Goal: Entertainment & Leisure: Consume media (video, audio)

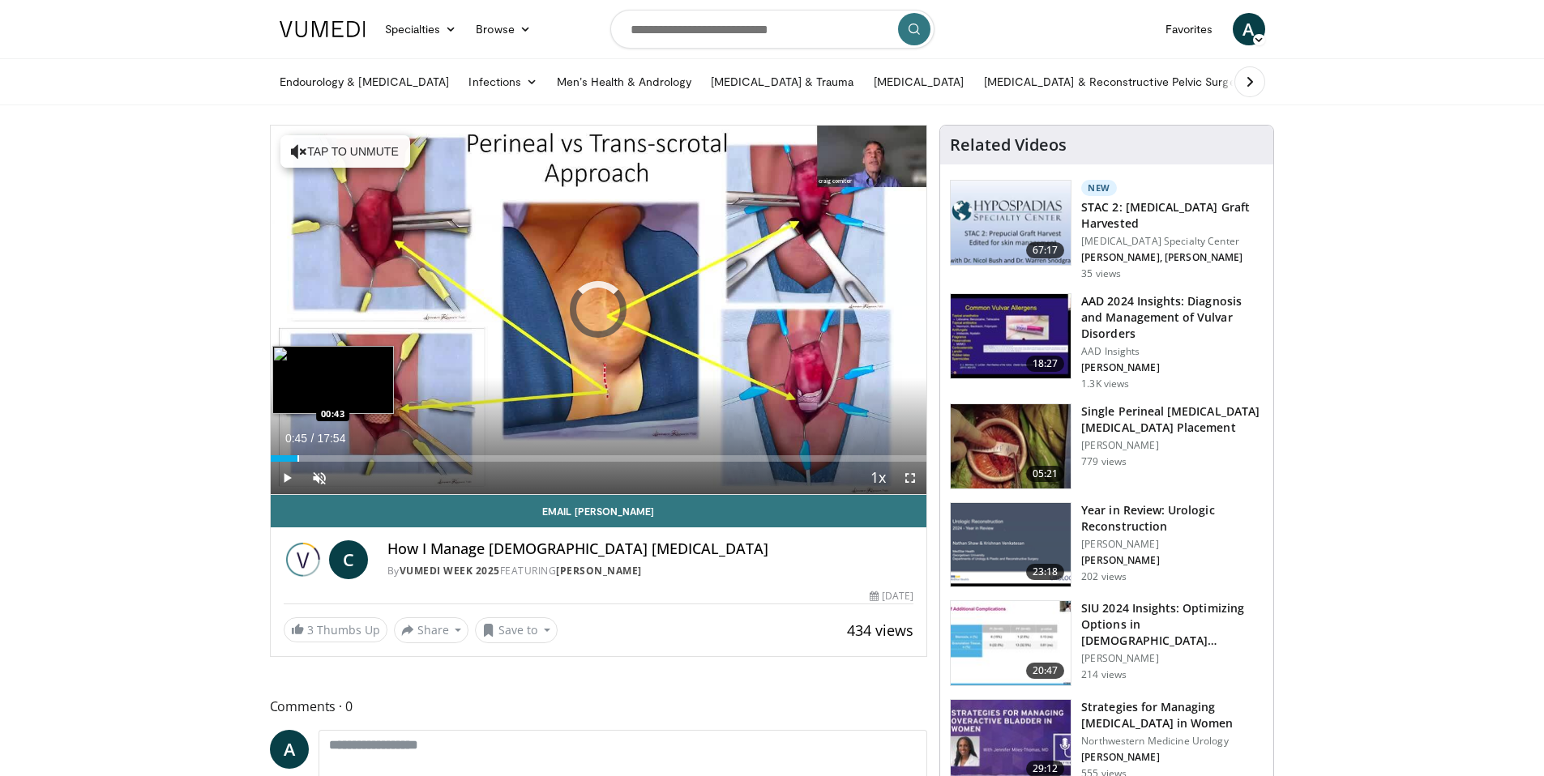
drag, startPoint x: 297, startPoint y: 456, endPoint x: 288, endPoint y: 460, distance: 10.5
click at [295, 458] on div "Loaded : 3.69% 00:45 00:43" at bounding box center [599, 458] width 656 height 6
drag, startPoint x: 304, startPoint y: 456, endPoint x: 460, endPoint y: 464, distance: 156.6
click at [460, 464] on div "Current Time 4:09 / Duration 17:54 Play Skip Backward Skip Forward Unmute Loade…" at bounding box center [599, 478] width 656 height 32
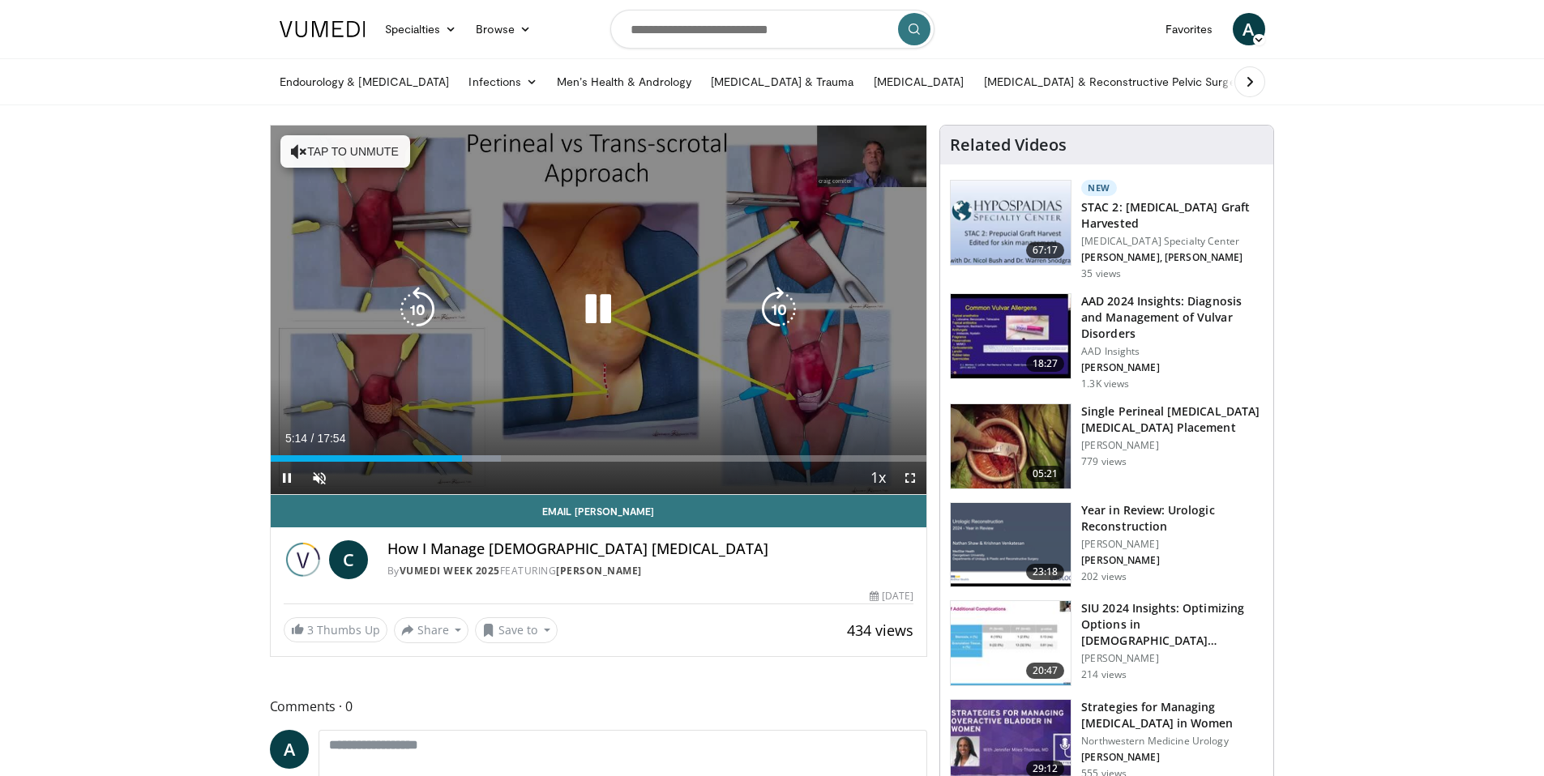
click at [603, 310] on icon "Video Player" at bounding box center [597, 309] width 45 height 45
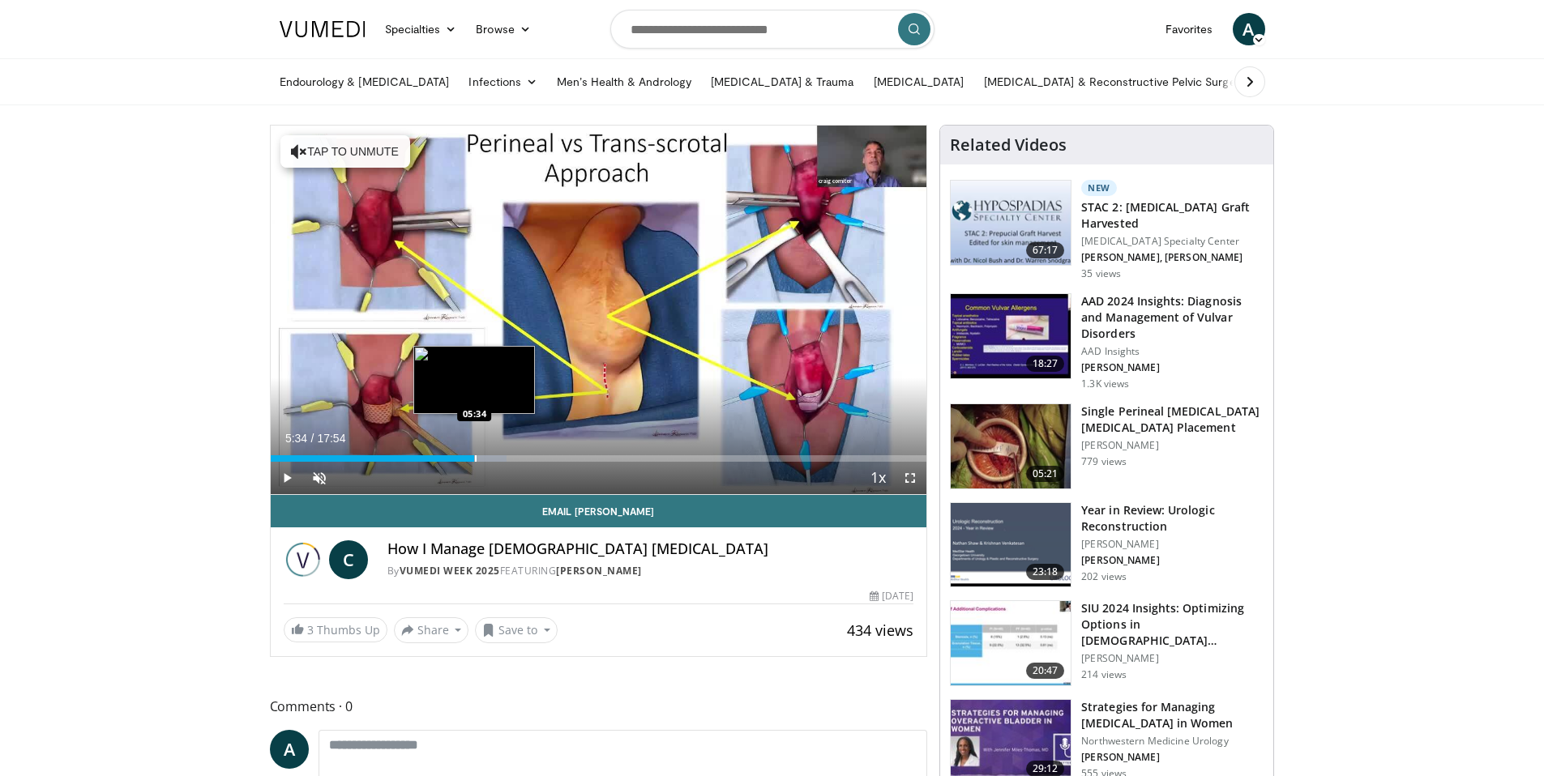
click at [475, 458] on div "Progress Bar" at bounding box center [476, 458] width 2 height 6
click at [500, 459] on div "Loaded : 36.93% 06:16 06:16" at bounding box center [599, 458] width 656 height 6
click at [535, 459] on div "Progress Bar" at bounding box center [536, 458] width 2 height 6
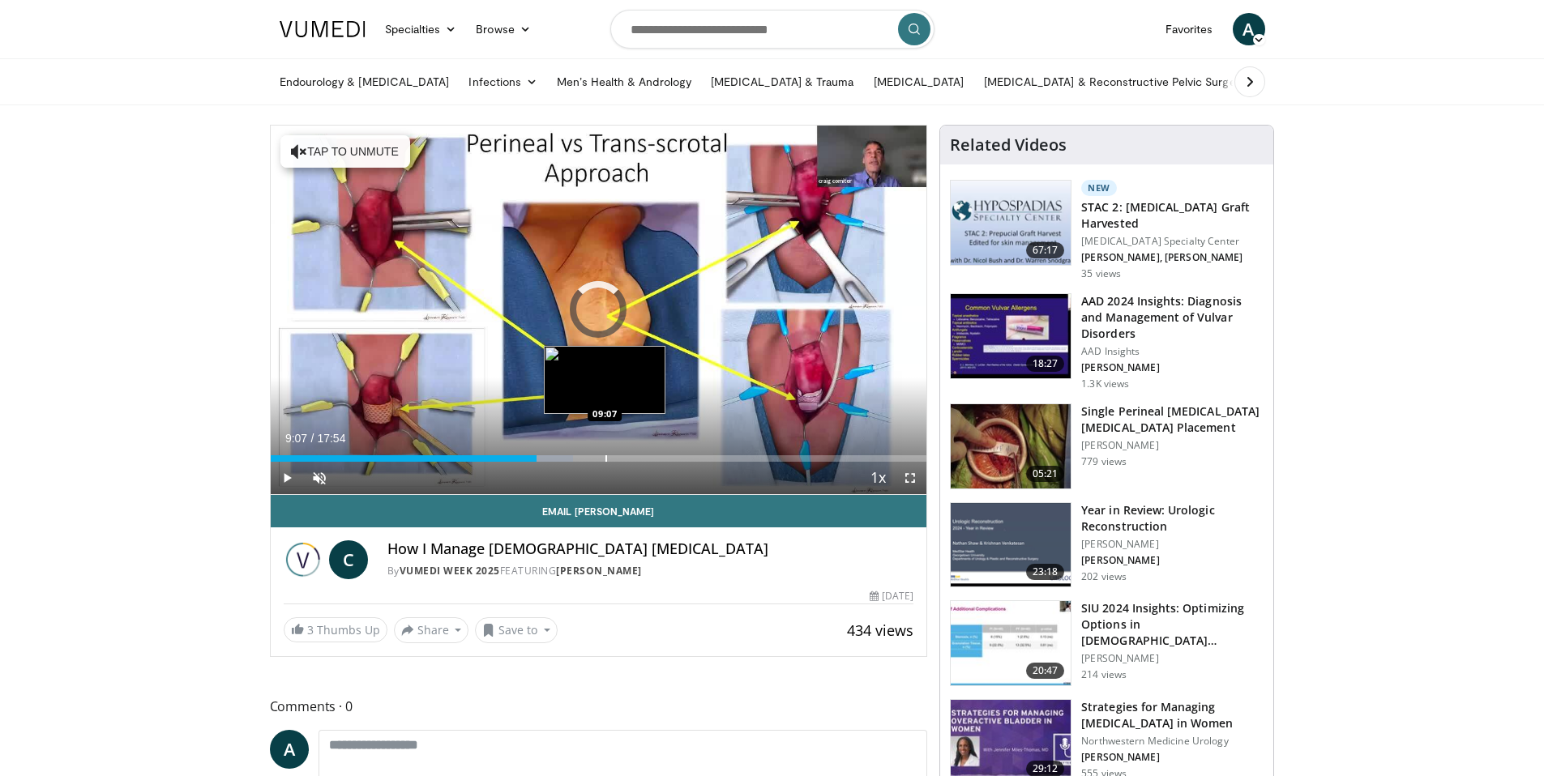
click at [605, 457] on div "Progress Bar" at bounding box center [606, 458] width 2 height 6
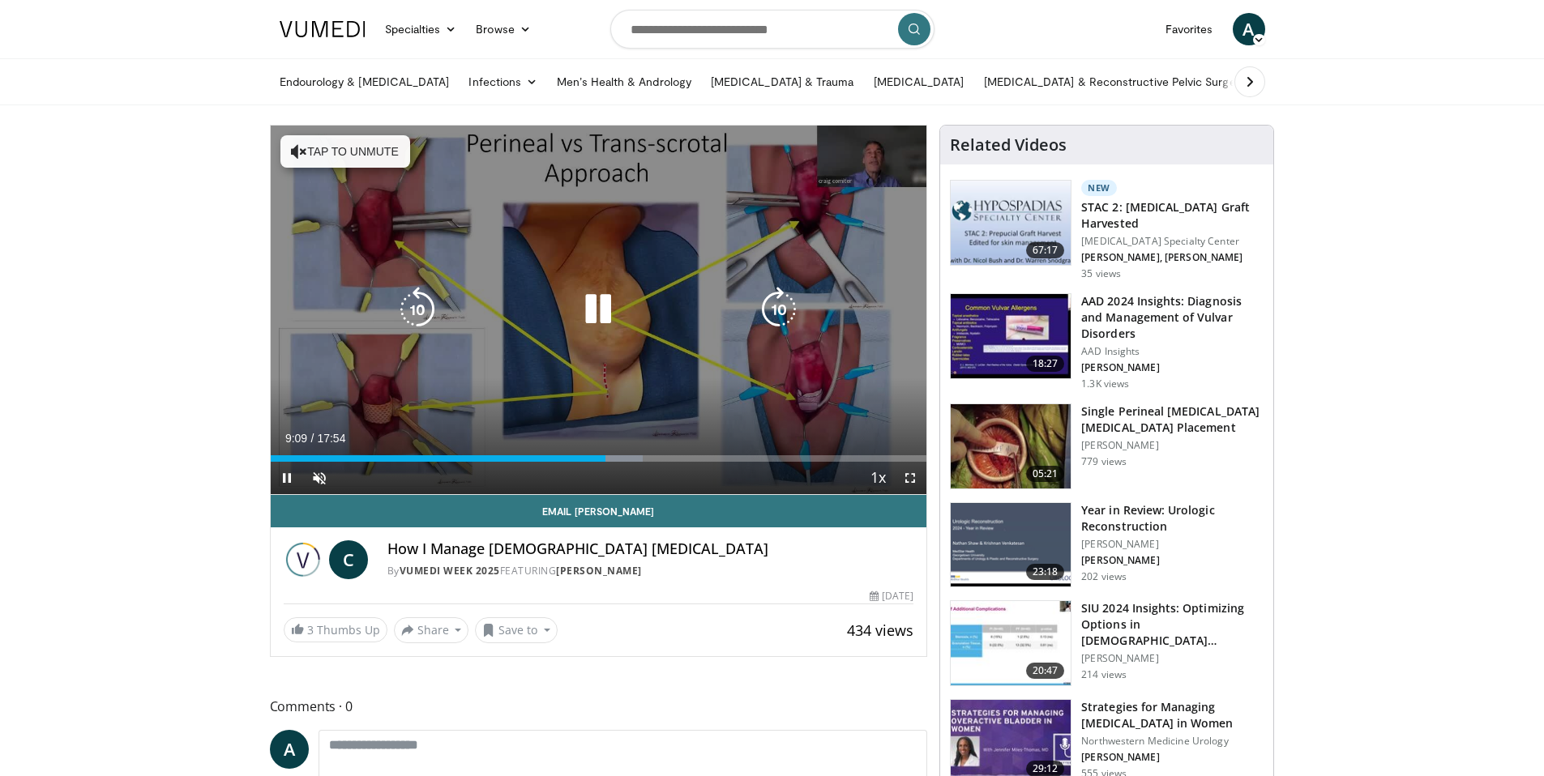
click at [643, 456] on div "Progress Bar" at bounding box center [624, 458] width 40 height 6
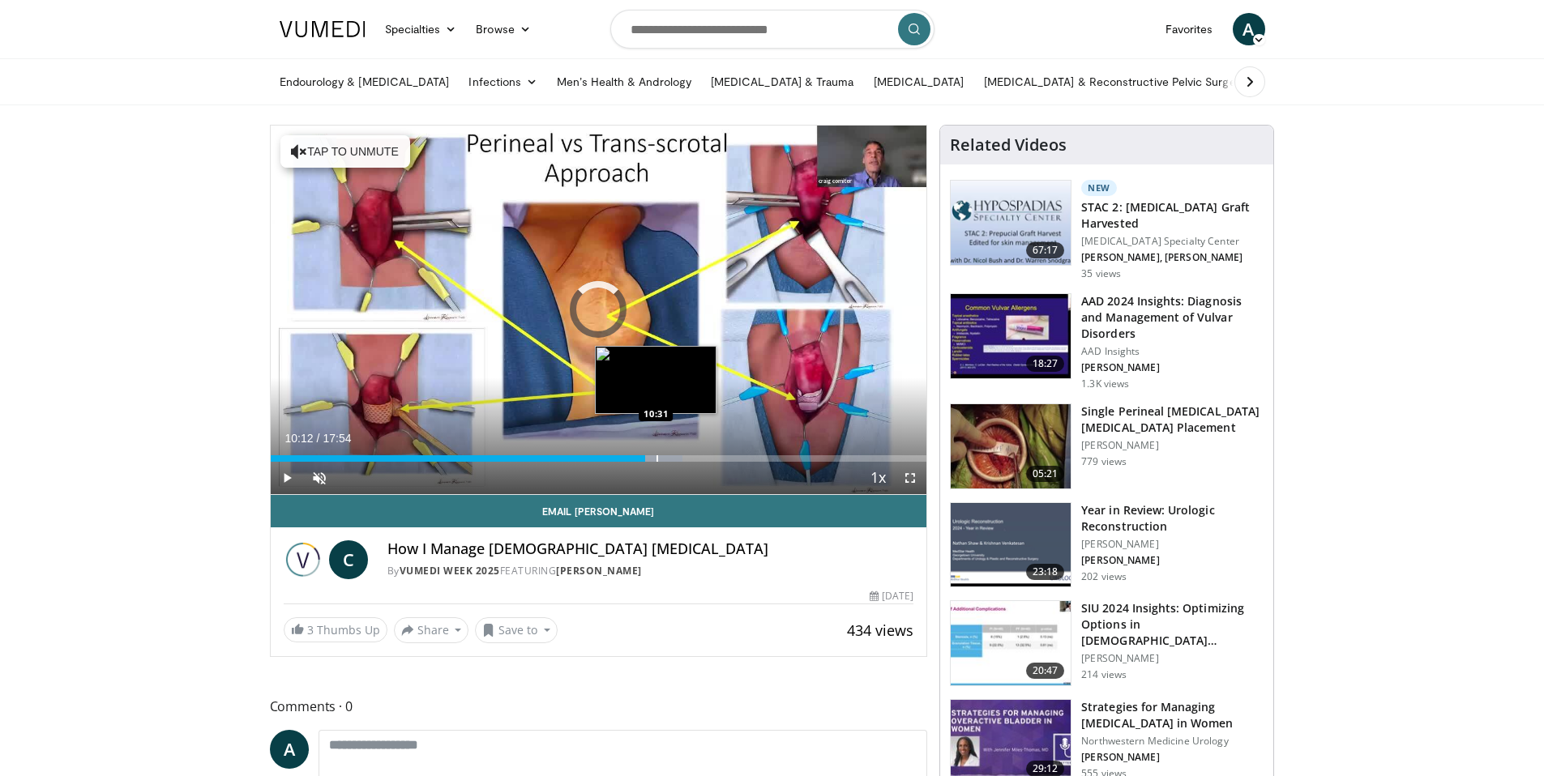
click at [656, 460] on div "Progress Bar" at bounding box center [657, 458] width 2 height 6
click at [672, 459] on div "Progress Bar" at bounding box center [673, 458] width 2 height 6
click at [688, 460] on div "Progress Bar" at bounding box center [689, 458] width 2 height 6
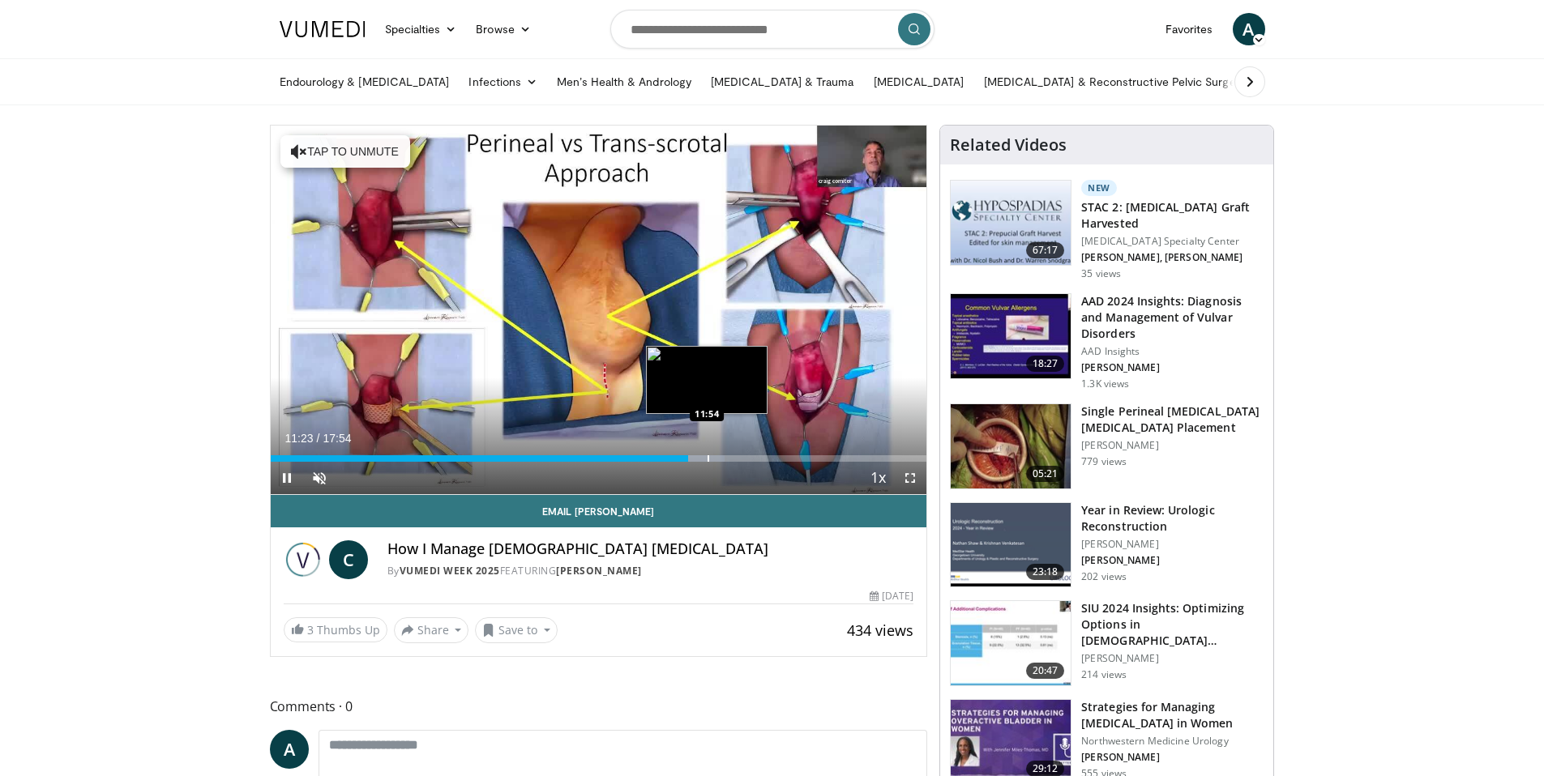
click at [707, 460] on div "Progress Bar" at bounding box center [708, 458] width 2 height 6
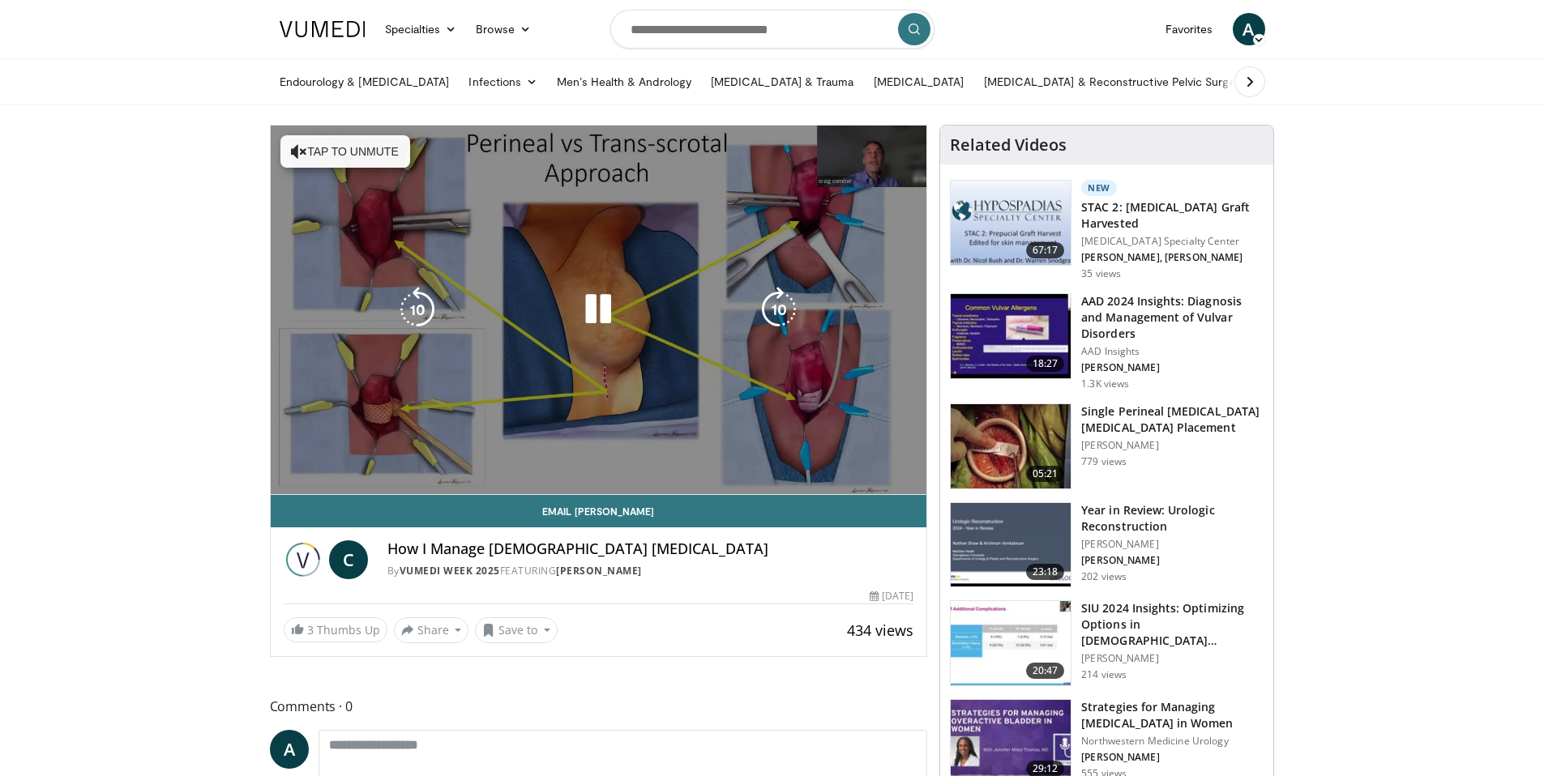
click at [723, 460] on div "10 seconds Tap to unmute" at bounding box center [599, 310] width 656 height 369
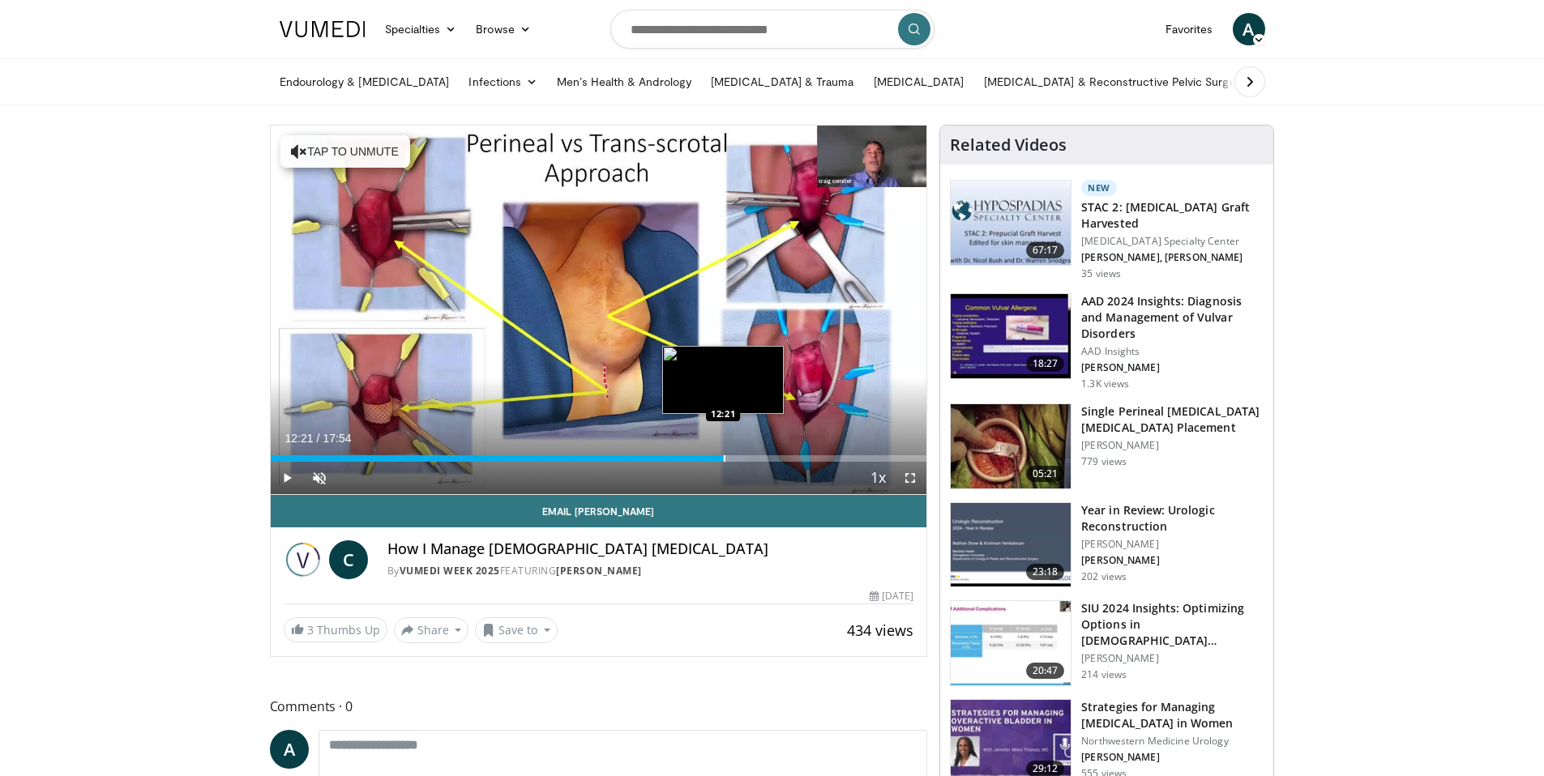
click at [724, 460] on div "Progress Bar" at bounding box center [725, 458] width 2 height 6
click at [748, 461] on div "Progress Bar" at bounding box center [749, 458] width 2 height 6
click at [763, 462] on div "Current Time 13:01 / Duration 17:54 Play Skip Backward Skip Forward Unmute Load…" at bounding box center [599, 478] width 656 height 32
click at [774, 457] on div "Progress Bar" at bounding box center [775, 458] width 2 height 6
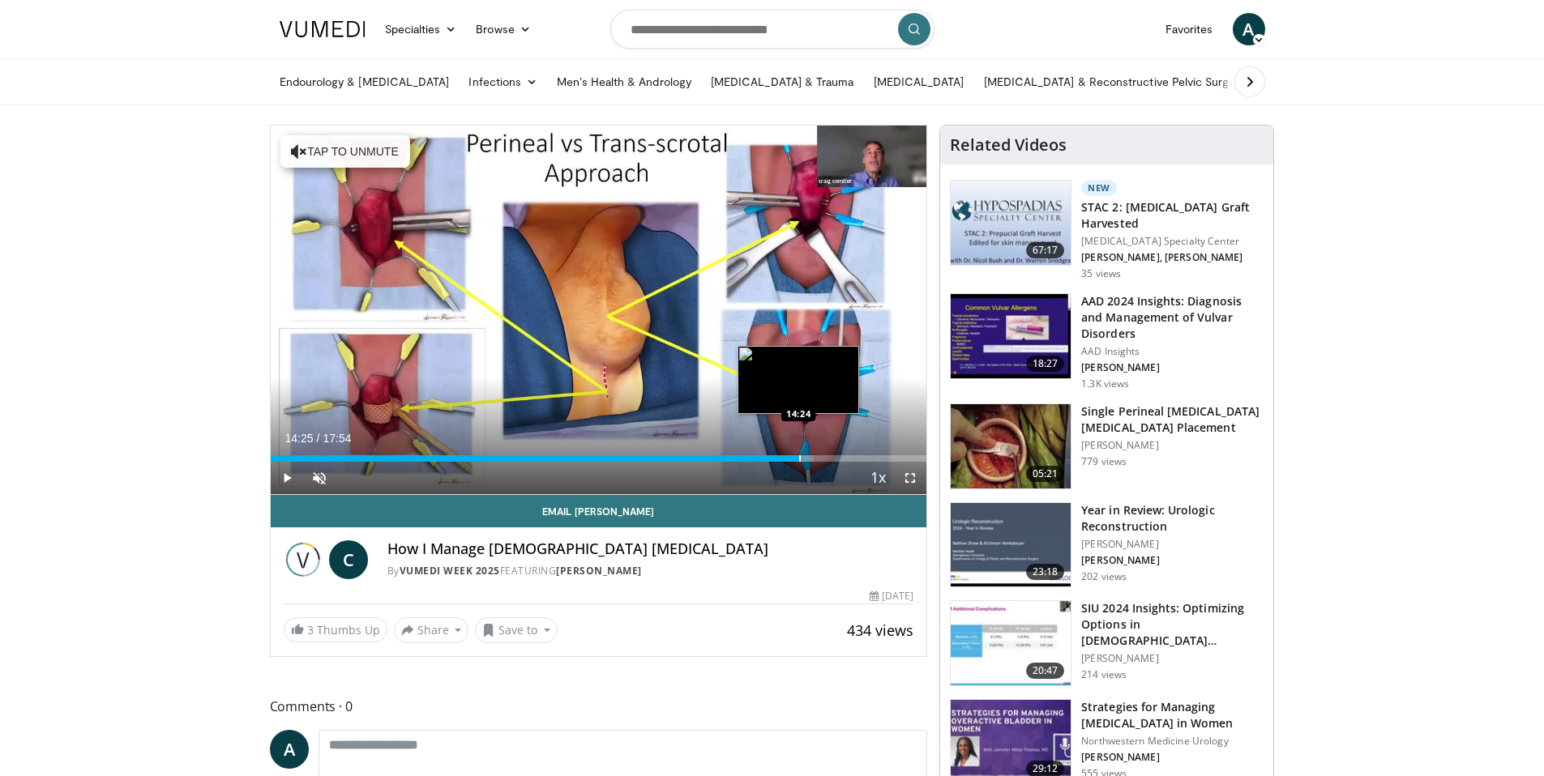
click at [799, 455] on div "Progress Bar" at bounding box center [800, 458] width 2 height 6
click at [814, 454] on div "Loaded : 86.58% 14:25 14:51" at bounding box center [599, 454] width 656 height 15
click at [824, 455] on div "Progress Bar" at bounding box center [825, 458] width 2 height 6
click at [841, 457] on div "Progress Bar" at bounding box center [842, 458] width 2 height 6
click at [855, 459] on div "Progress Bar" at bounding box center [856, 458] width 2 height 6
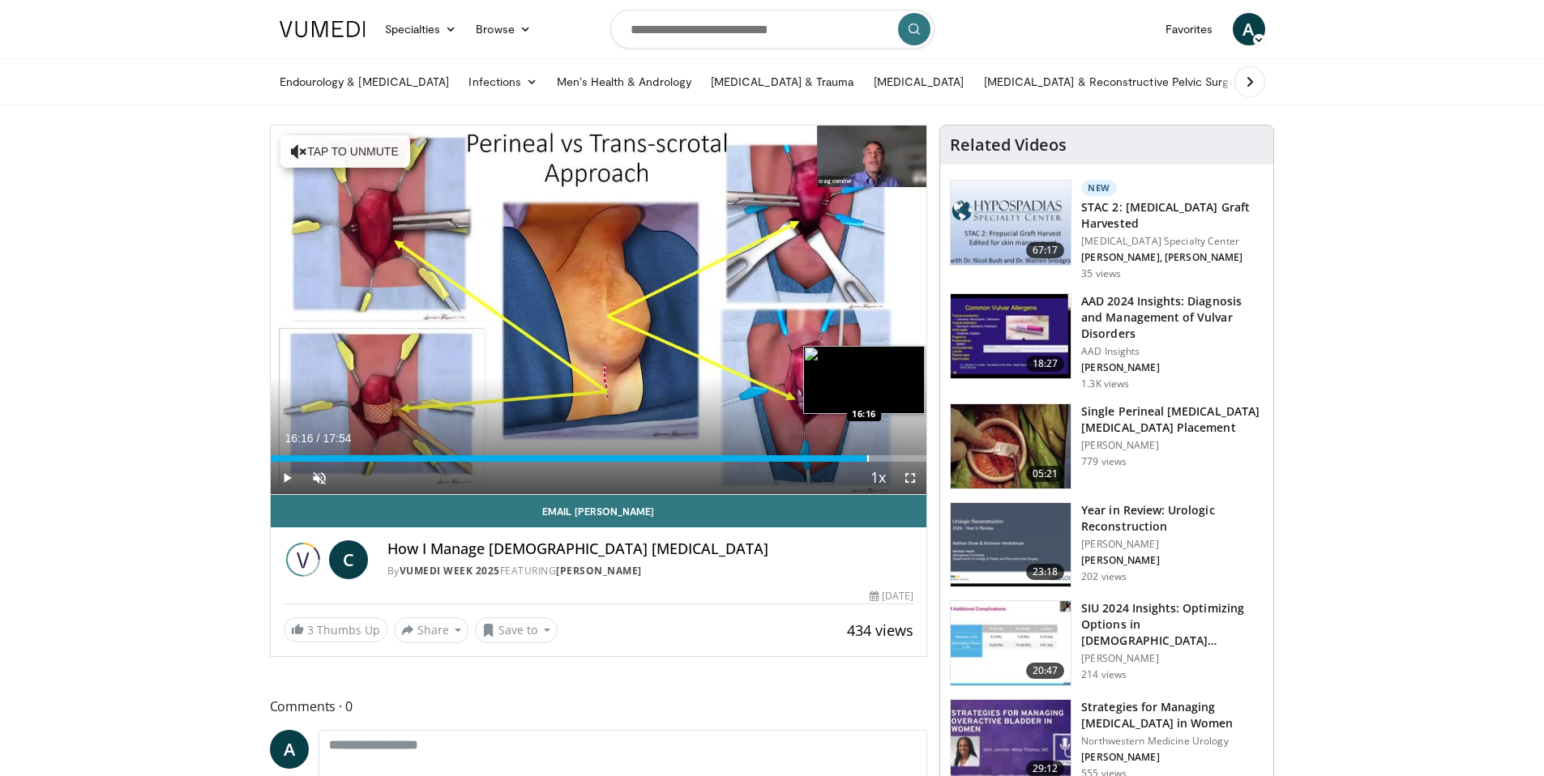
click at [867, 460] on div "Progress Bar" at bounding box center [868, 458] width 2 height 6
click at [872, 453] on div "Loaded : 96.82% 16:25 16:25" at bounding box center [599, 454] width 656 height 15
click at [888, 456] on div "Progress Bar" at bounding box center [888, 458] width 2 height 6
click at [896, 455] on div "Progress Bar" at bounding box center [897, 458] width 2 height 6
click at [904, 455] on div "Loaded : 100.00% 17:03 17:18" at bounding box center [599, 454] width 656 height 15
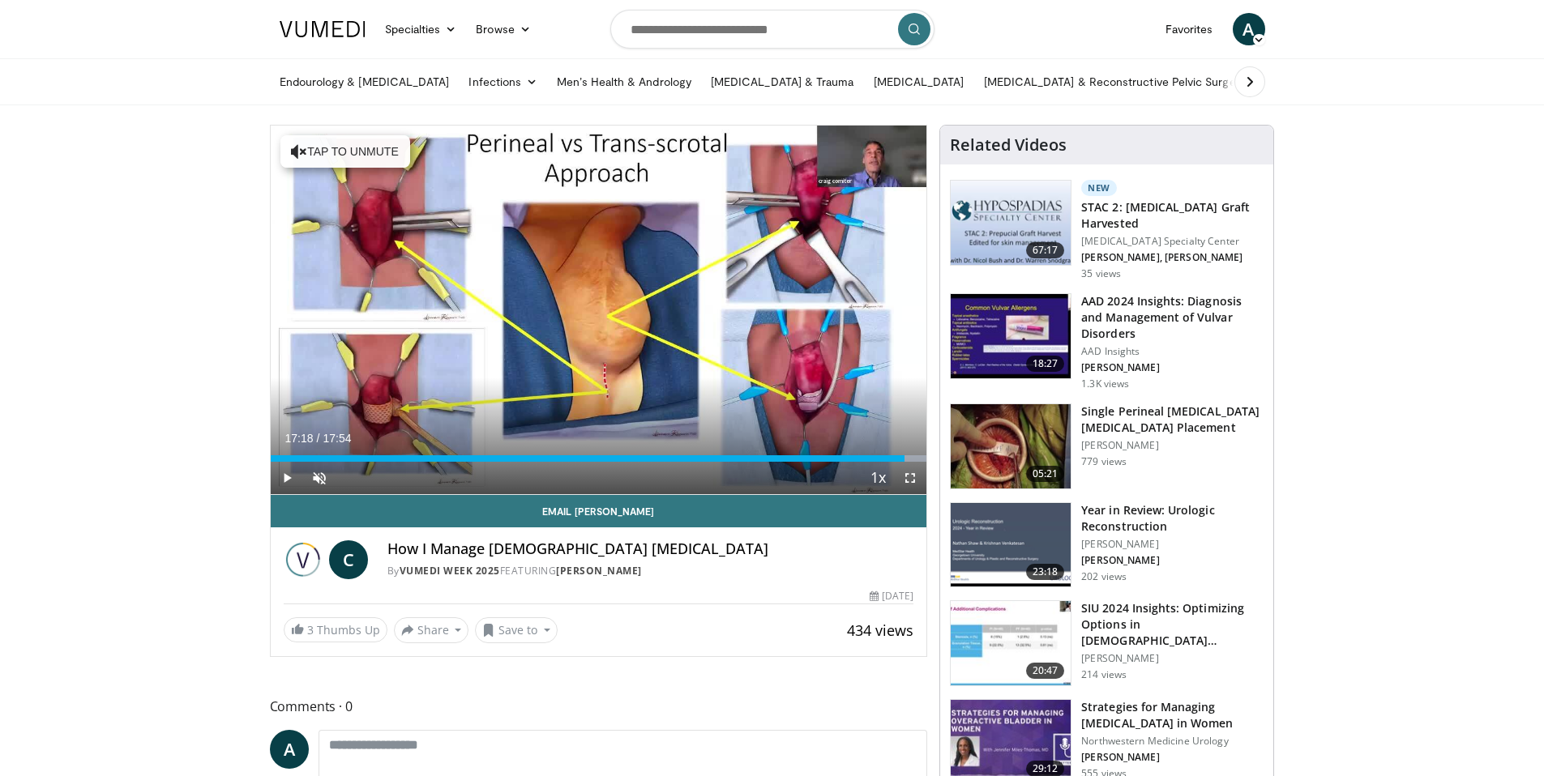
click at [1244, 37] on span "A" at bounding box center [1249, 29] width 32 height 32
click at [1254, 31] on span "A" at bounding box center [1249, 29] width 32 height 32
click at [1254, 30] on span "A" at bounding box center [1249, 29] width 32 height 32
